Goal: Navigation & Orientation: Understand site structure

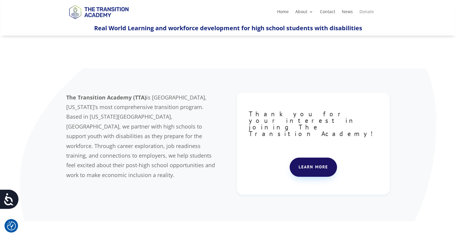
click at [369, 11] on link "Donate" at bounding box center [367, 13] width 14 height 7
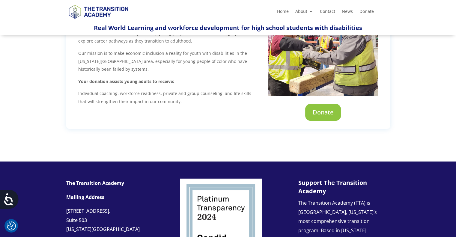
scroll to position [103, 0]
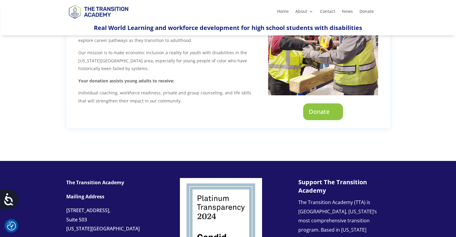
click at [323, 113] on link "Donate" at bounding box center [323, 111] width 40 height 17
click at [348, 10] on link "News" at bounding box center [347, 12] width 11 height 7
click at [327, 11] on link "Contact" at bounding box center [327, 12] width 15 height 7
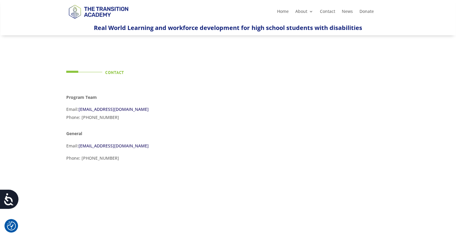
scroll to position [12, 0]
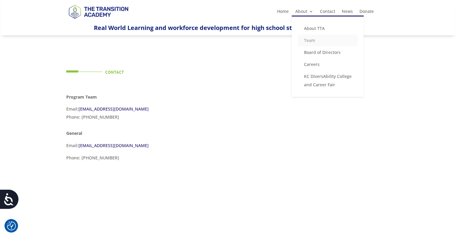
click at [310, 40] on link "Team" at bounding box center [328, 40] width 60 height 12
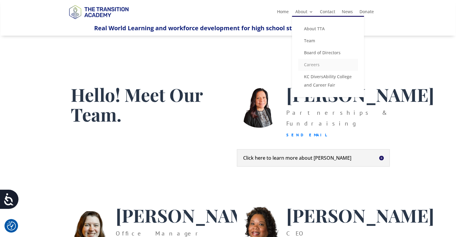
click at [314, 63] on link "Careers" at bounding box center [328, 65] width 60 height 12
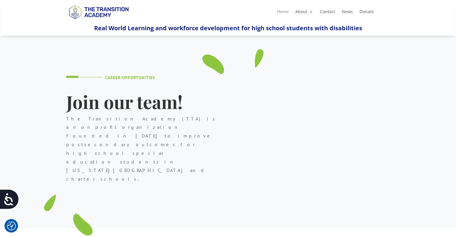
click at [282, 11] on link "Home" at bounding box center [283, 13] width 12 height 7
